Goal: Task Accomplishment & Management: Complete application form

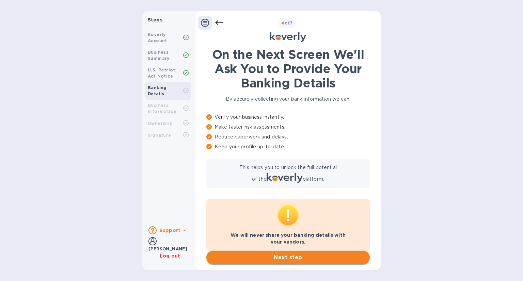
click at [351, 256] on span "Next step" at bounding box center [288, 258] width 152 height 8
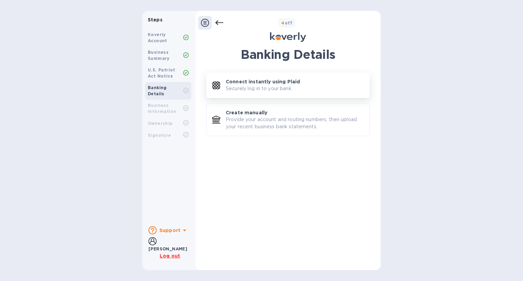
click at [295, 89] on div "Connect instantly using Plaid Securely log in to your bank." at bounding box center [295, 85] width 138 height 14
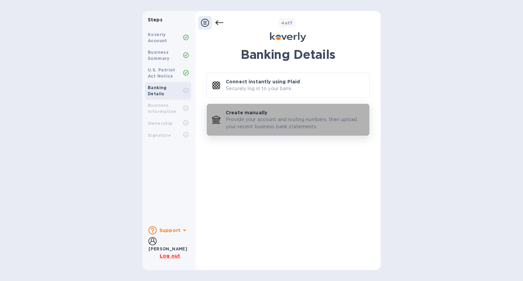
click at [230, 118] on p "Provide your account and routing numbers, then upload your recent business bank…" at bounding box center [295, 123] width 138 height 14
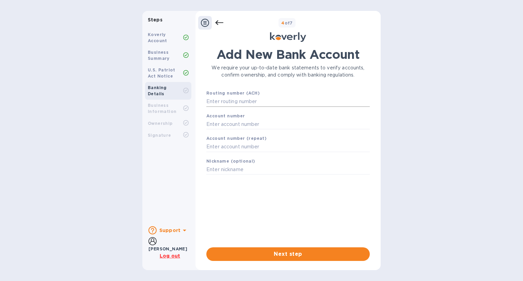
click at [239, 103] on input "text" at bounding box center [287, 102] width 163 height 10
click at [269, 100] on input "text" at bounding box center [287, 102] width 163 height 10
paste input "759433389"
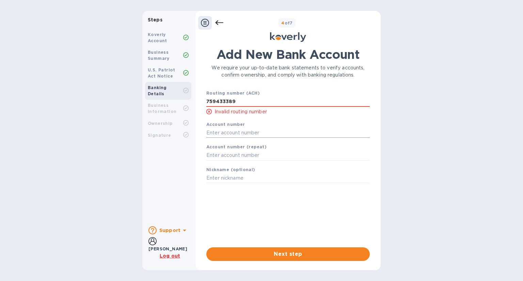
type input "759433389"
click at [279, 134] on input "text" at bounding box center [287, 133] width 163 height 10
paste input "759433389"
type input "759433389"
drag, startPoint x: 211, startPoint y: 129, endPoint x: 202, endPoint y: 129, distance: 9.2
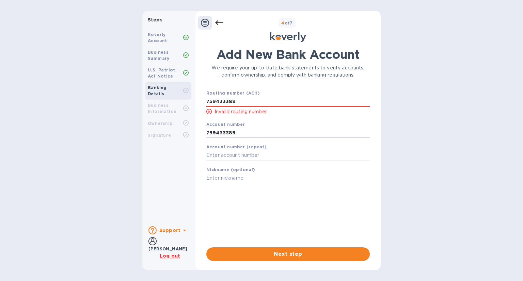
click at [202, 129] on div "Add New Bank Account We require your up-to-date bank statements to verify accou…" at bounding box center [288, 154] width 178 height 222
drag, startPoint x: 234, startPoint y: 102, endPoint x: 183, endPoint y: 99, distance: 50.2
click at [183, 99] on div "Steps Koverly Account Business Summary U.S. Patriot Act Notice Banking Details …" at bounding box center [261, 140] width 238 height 259
paste input "322271627"
type input "322271627"
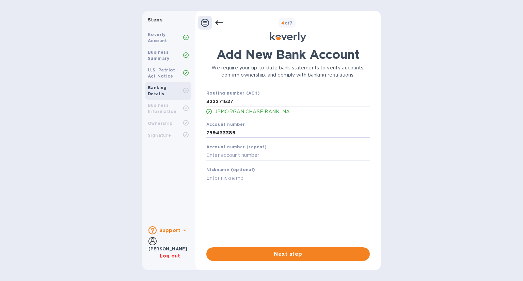
drag, startPoint x: 244, startPoint y: 132, endPoint x: 196, endPoint y: 132, distance: 47.7
click at [196, 132] on div "Add New Bank Account We require your up-to-date bank statements to verify accou…" at bounding box center [287, 154] width 185 height 222
click at [240, 158] on input "text" at bounding box center [287, 155] width 163 height 10
paste input "759433389"
type input "759433389"
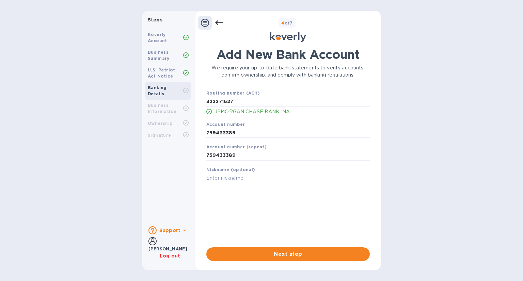
click at [244, 177] on input "text" at bounding box center [287, 178] width 163 height 10
type input "REH 3389"
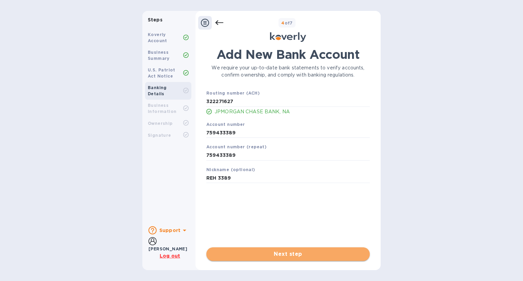
click at [321, 260] on button "Next step" at bounding box center [287, 254] width 163 height 14
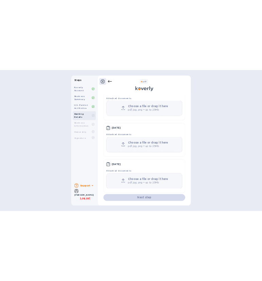
scroll to position [69, 0]
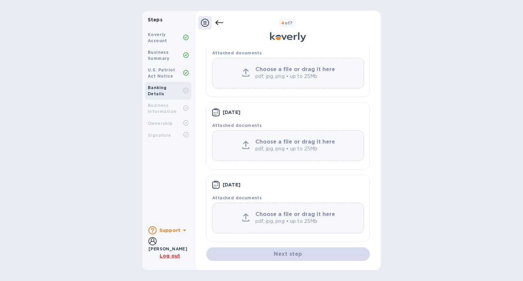
click at [290, 217] on b "Choose a file or drag it here" at bounding box center [295, 214] width 80 height 6
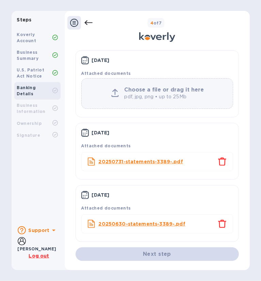
scroll to position [32, 0]
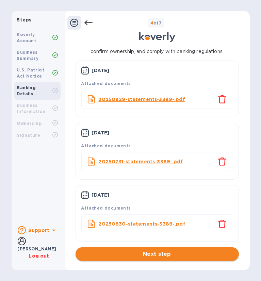
click at [167, 254] on span "Next step" at bounding box center [157, 254] width 152 height 8
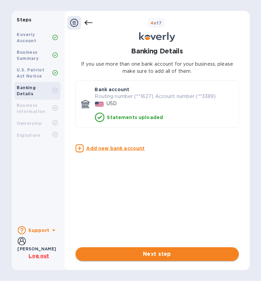
click at [173, 254] on span "Next step" at bounding box center [157, 254] width 152 height 8
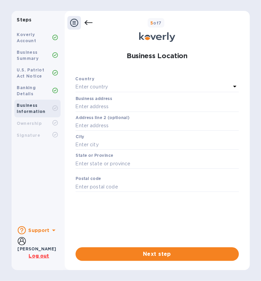
click at [182, 87] on div "Enter country" at bounding box center [153, 87] width 155 height 10
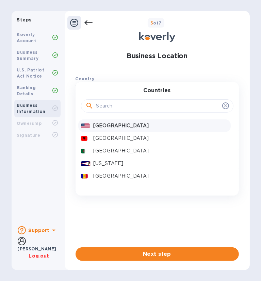
click at [162, 126] on p "[GEOGRAPHIC_DATA]" at bounding box center [160, 125] width 134 height 7
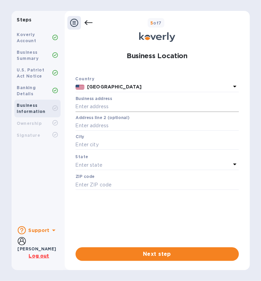
click at [154, 110] on input "text" at bounding box center [157, 107] width 163 height 10
type input "[STREET_ADDRESS][PERSON_NAME]"
type input "[GEOGRAPHIC_DATA]"
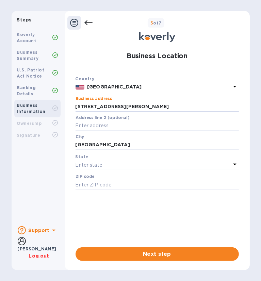
type input "91402"
click at [148, 164] on div "Enter state" at bounding box center [153, 165] width 155 height 10
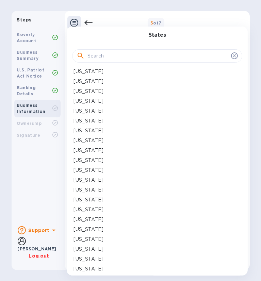
click at [96, 119] on div "[US_STATE]" at bounding box center [157, 120] width 167 height 7
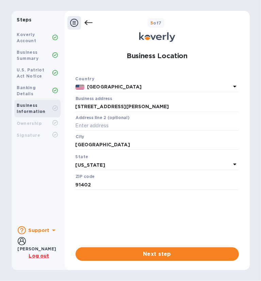
click at [186, 250] on span "Next step" at bounding box center [157, 254] width 152 height 8
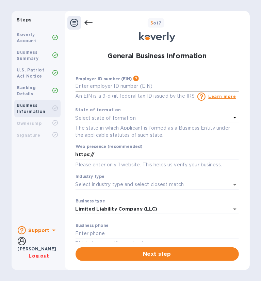
click at [141, 86] on input "text" at bounding box center [157, 86] width 163 height 10
click at [147, 116] on div "Select state of formation" at bounding box center [153, 118] width 155 height 10
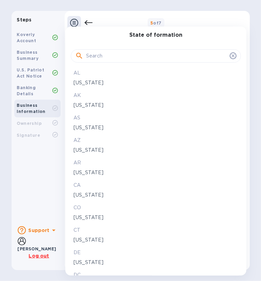
click at [85, 193] on p "[US_STATE]" at bounding box center [156, 195] width 165 height 7
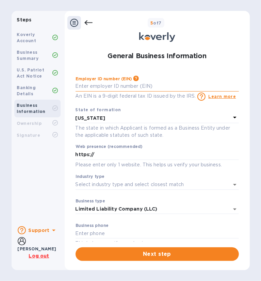
click at [151, 85] on input "text" at bounding box center [157, 86] width 163 height 10
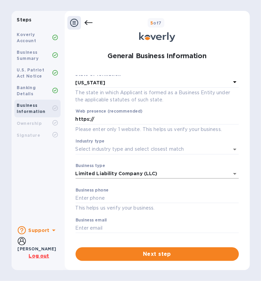
scroll to position [36, 0]
type input "***13"
click at [124, 199] on input "text" at bounding box center [157, 198] width 163 height 10
type input "6578778878"
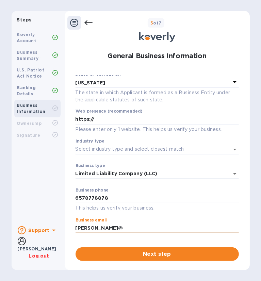
type input "[PERSON_NAME][EMAIL_ADDRESS][DOMAIN_NAME]"
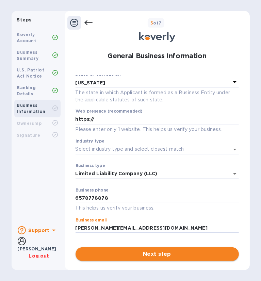
click at [168, 252] on span "Next step" at bounding box center [157, 254] width 152 height 8
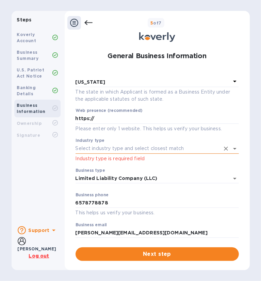
click at [166, 150] on input "Industry type" at bounding box center [148, 149] width 144 height 10
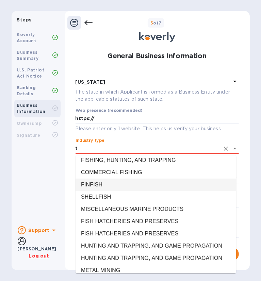
scroll to position [0, 0]
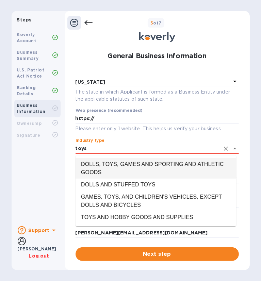
click at [179, 167] on li "DOLLS, TOYS, GAMES AND SPORTING AND ATHLETIC GOODS" at bounding box center [156, 168] width 161 height 20
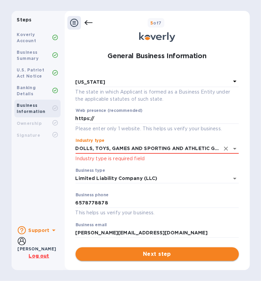
type input "DOLLS, TOYS, GAMES AND SPORTING AND ATHLETIC GOODS"
click at [174, 253] on span "Next step" at bounding box center [157, 254] width 152 height 8
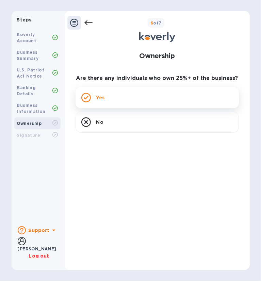
click at [120, 98] on div "Yes" at bounding box center [157, 97] width 163 height 21
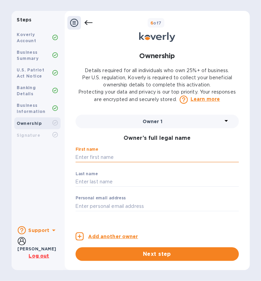
click at [107, 159] on input "text" at bounding box center [157, 157] width 163 height 10
type input "[PERSON_NAME]"
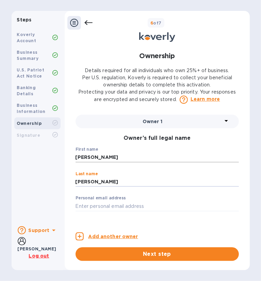
type input "[PERSON_NAME]"
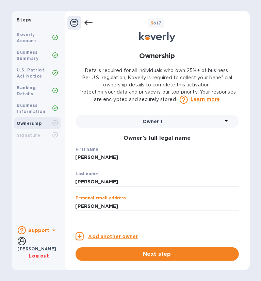
type input "[PERSON_NAME][EMAIL_ADDRESS][DOMAIN_NAME]"
type input "[STREET_ADDRESS]"
type input "Sylmar"
type input "[GEOGRAPHIC_DATA]"
type input "91342"
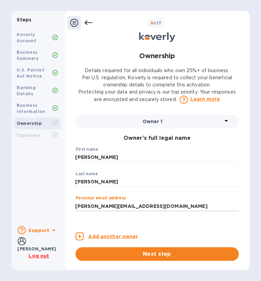
type input "***06"
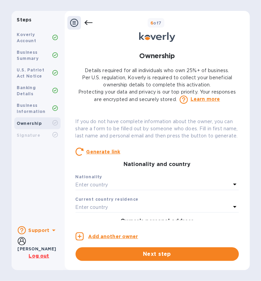
scroll to position [136, 0]
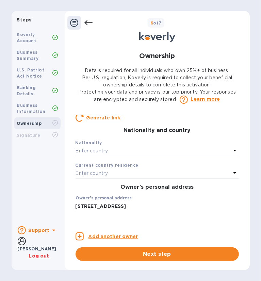
click at [139, 156] on div "Enter country" at bounding box center [153, 151] width 155 height 10
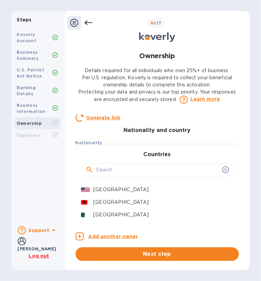
click at [125, 193] on p "[GEOGRAPHIC_DATA]" at bounding box center [160, 189] width 134 height 7
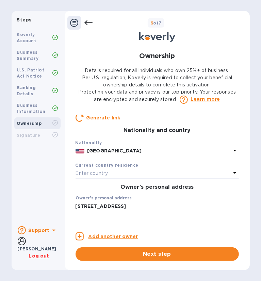
click at [131, 178] on div "Enter country" at bounding box center [153, 174] width 155 height 10
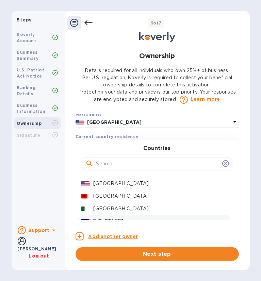
scroll to position [204, 0]
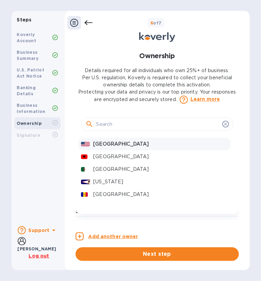
click at [124, 148] on p "[GEOGRAPHIC_DATA]" at bounding box center [160, 144] width 134 height 7
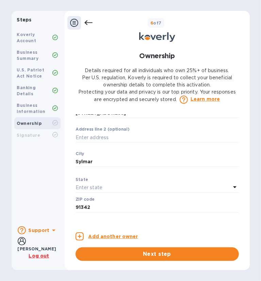
scroll to position [272, 0]
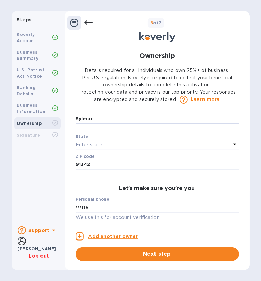
drag, startPoint x: 116, startPoint y: 128, endPoint x: 18, endPoint y: 123, distance: 98.5
click at [18, 123] on div "Steps Koverly Account Business Summary U.S. Patriot Act Notice Banking Details …" at bounding box center [131, 140] width 238 height 259
type input "[GEOGRAPHIC_DATA]"
click at [207, 150] on div "Enter state" at bounding box center [153, 145] width 155 height 10
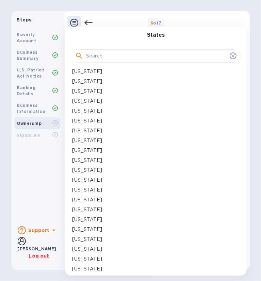
click at [84, 122] on p "[US_STATE]" at bounding box center [87, 120] width 30 height 7
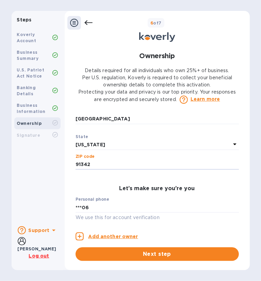
drag, startPoint x: 102, startPoint y: 175, endPoint x: 75, endPoint y: 181, distance: 28.4
click at [75, 181] on div "Ownership Details required for all individuals who own 25%+ of business. Per U.…" at bounding box center [157, 154] width 170 height 214
type input "91406"
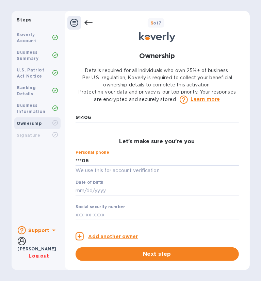
scroll to position [336, 0]
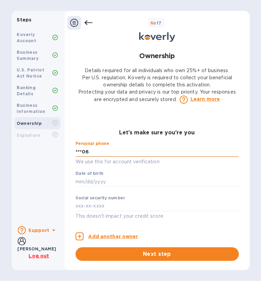
drag, startPoint x: 102, startPoint y: 149, endPoint x: 90, endPoint y: 156, distance: 14.4
click at [102, 149] on input "***06" at bounding box center [157, 152] width 163 height 10
drag, startPoint x: 94, startPoint y: 151, endPoint x: 45, endPoint y: 150, distance: 49.4
click at [45, 150] on div "Steps Koverly Account Business Summary U.S. Patriot Act Notice Banking Details …" at bounding box center [131, 140] width 238 height 259
type input "***06"
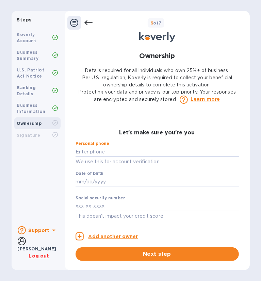
type input "="
type input "***78"
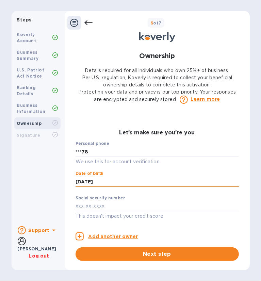
type input "***90"
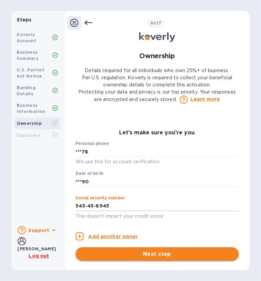
type input "***45"
click at [182, 252] on span "Next step" at bounding box center [157, 254] width 152 height 8
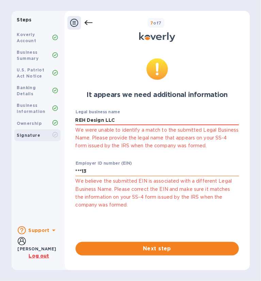
click at [117, 168] on input "***13" at bounding box center [157, 171] width 163 height 10
drag, startPoint x: 117, startPoint y: 172, endPoint x: 57, endPoint y: 168, distance: 59.7
click at [57, 168] on div "Steps Koverly Account Business Summary U.S. Patriot Act Notice Banking Details …" at bounding box center [131, 140] width 238 height 259
type input "***13"
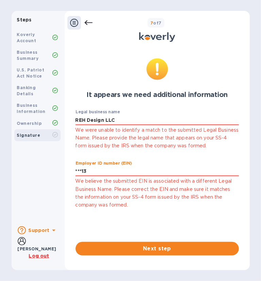
click at [226, 184] on p "We believe the submitted EIN is associated with a different Legal Business Name…" at bounding box center [157, 193] width 163 height 32
click at [198, 248] on span "Next step" at bounding box center [157, 249] width 152 height 8
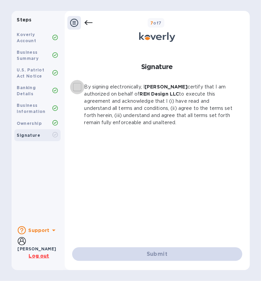
click at [75, 88] on input "By signing electronically, I [PERSON_NAME] certify that I am authorized on beha…" at bounding box center [77, 87] width 14 height 14
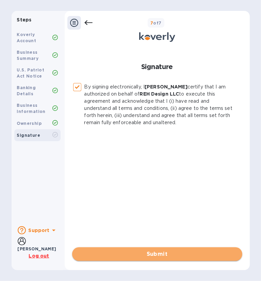
click at [179, 255] on span "Submit" at bounding box center [157, 254] width 159 height 8
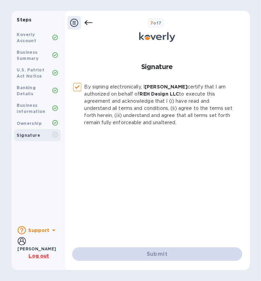
checkbox input "false"
